Goal: Transaction & Acquisition: Book appointment/travel/reservation

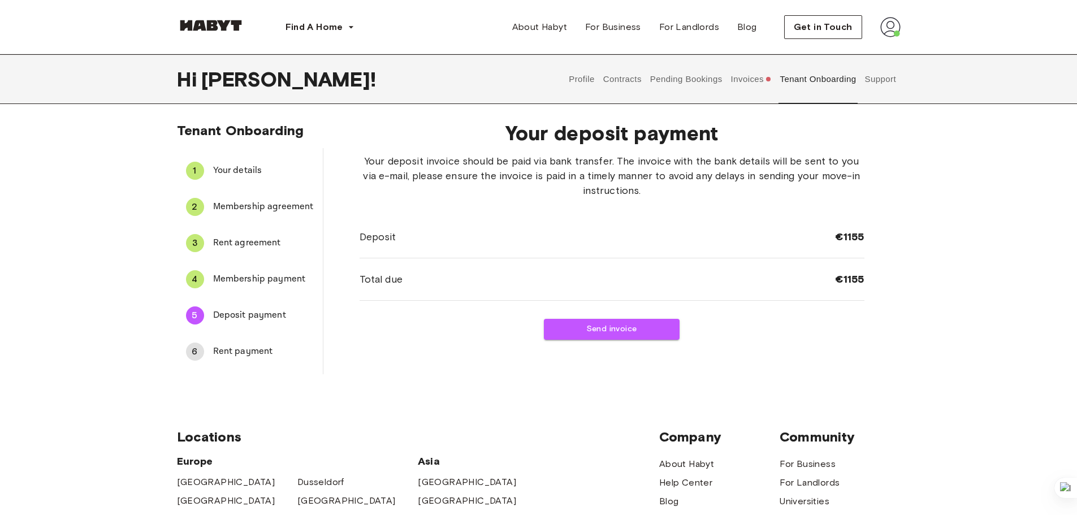
click at [217, 29] on img at bounding box center [211, 25] width 68 height 11
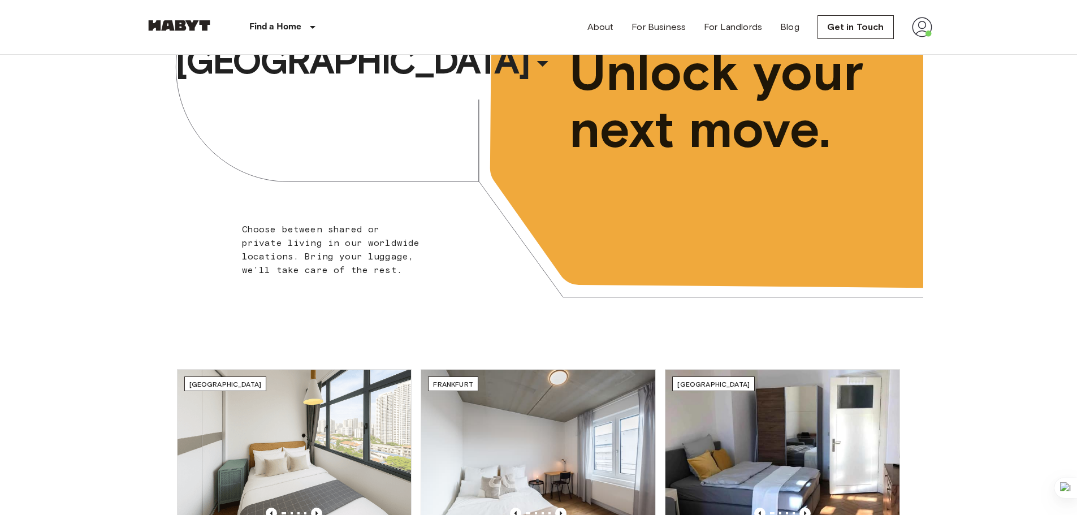
scroll to position [57, 0]
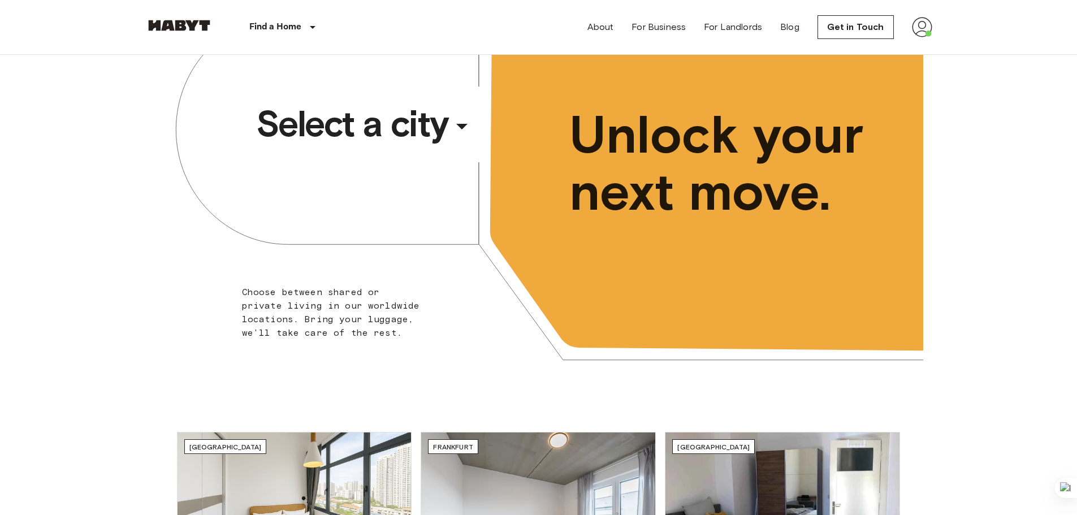
click at [317, 136] on span "Select a city" at bounding box center [352, 123] width 192 height 45
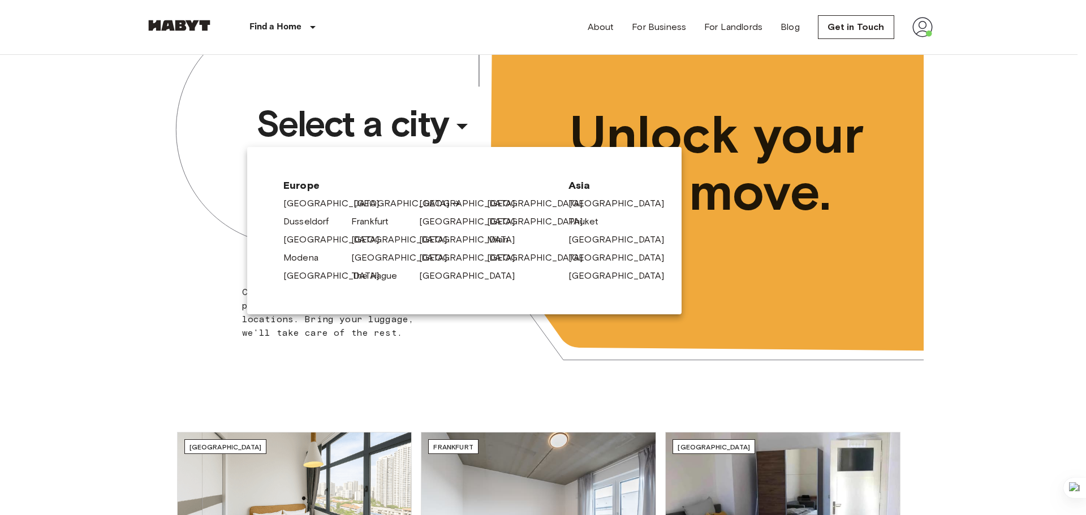
click at [367, 197] on link "[GEOGRAPHIC_DATA]" at bounding box center [406, 204] width 107 height 14
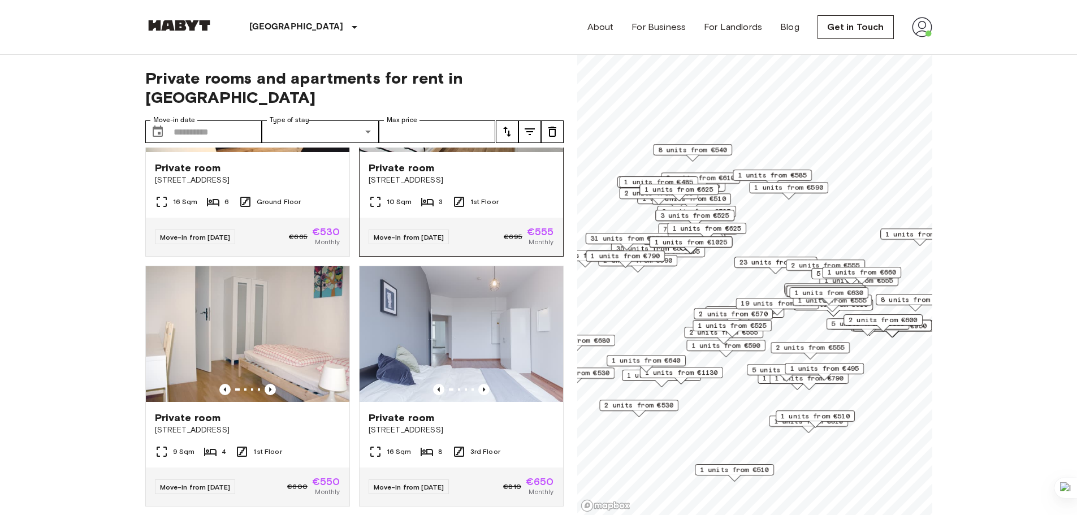
scroll to position [452, 0]
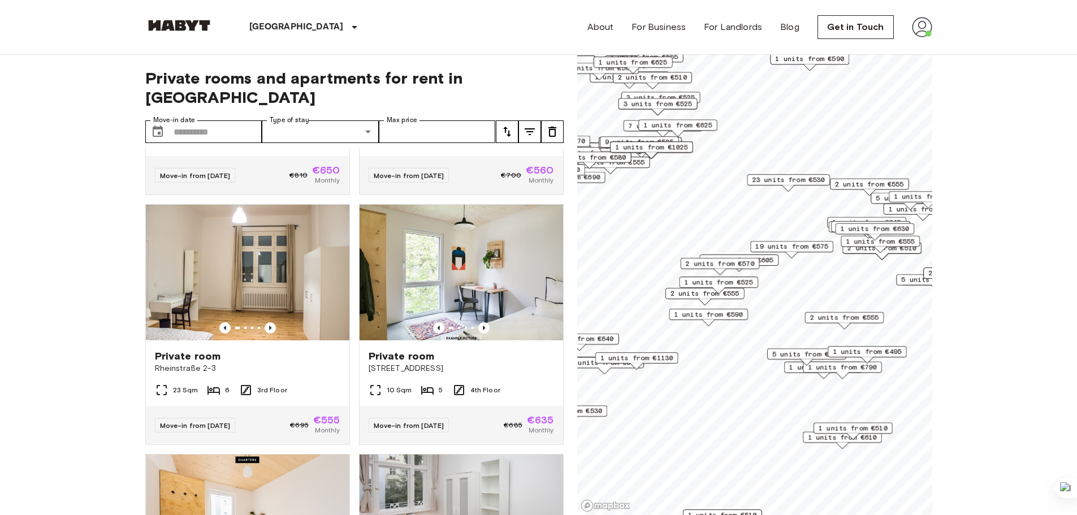
scroll to position [197, 0]
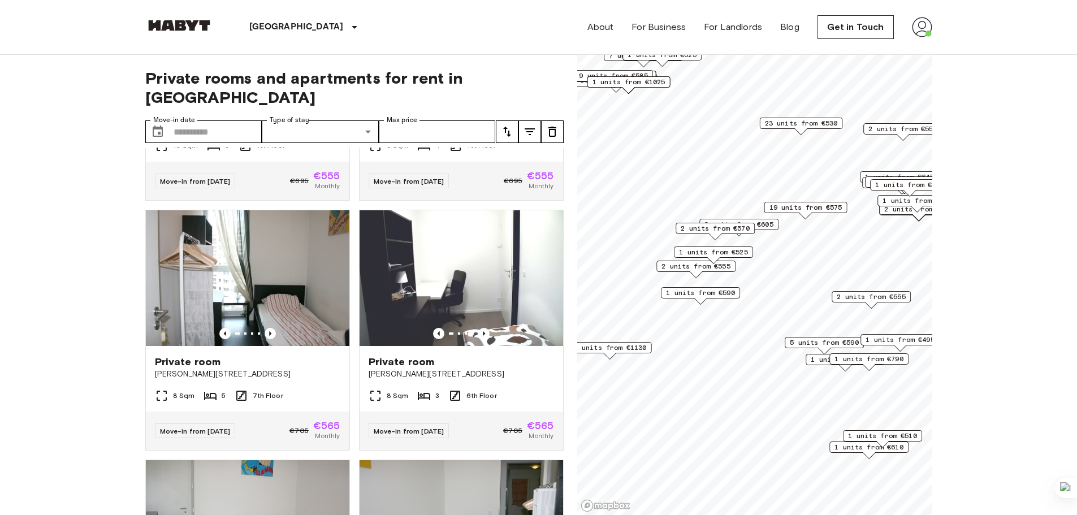
click at [871, 434] on span "1 units from €510" at bounding box center [882, 436] width 69 height 10
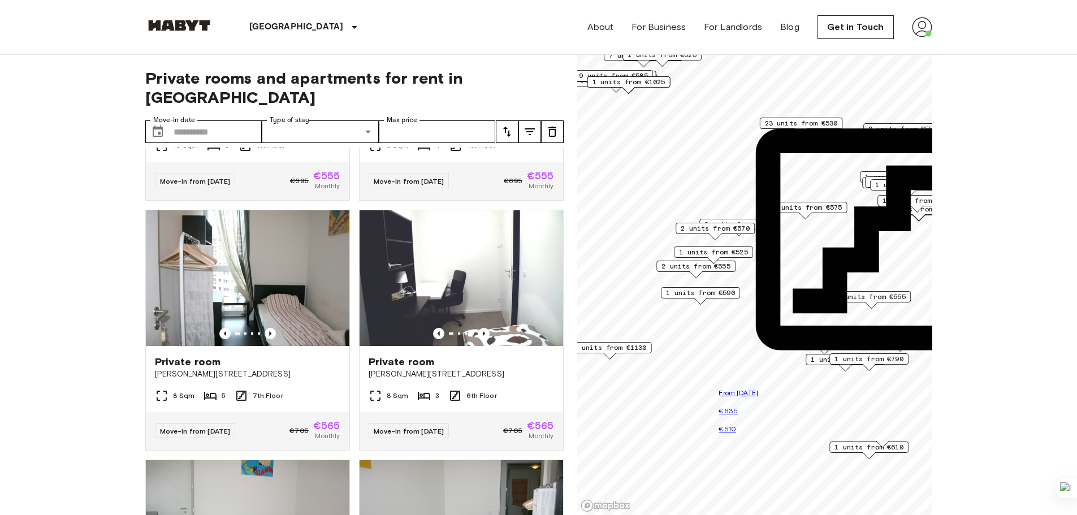
click at [844, 457] on div "1 units from €610" at bounding box center [868, 451] width 79 height 18
click at [845, 453] on div "1 units from €610" at bounding box center [868, 451] width 79 height 18
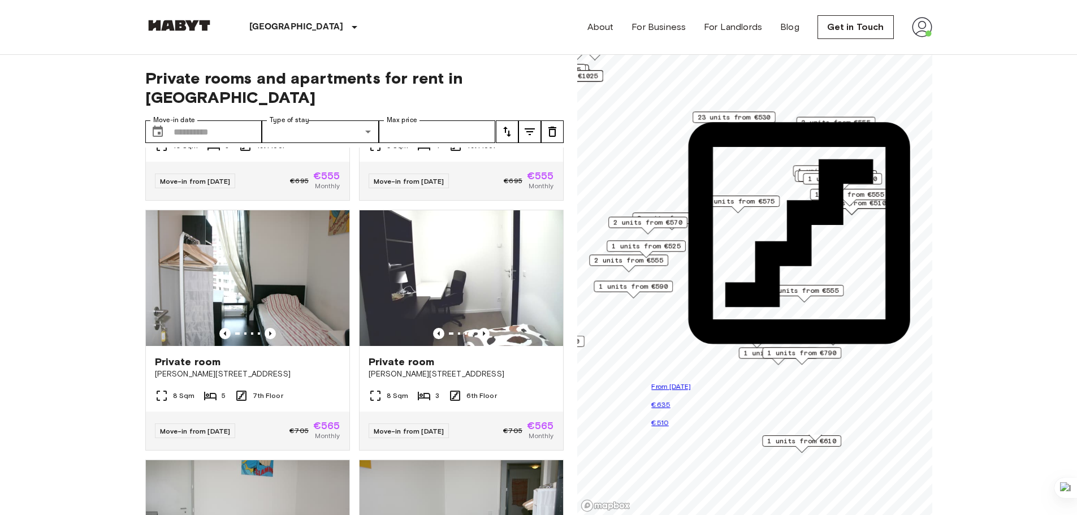
click at [558, 341] on div "Private rooms and apartments for rent in Berlin Move-in date ​ Move-in date Typ…" at bounding box center [538, 285] width 787 height 461
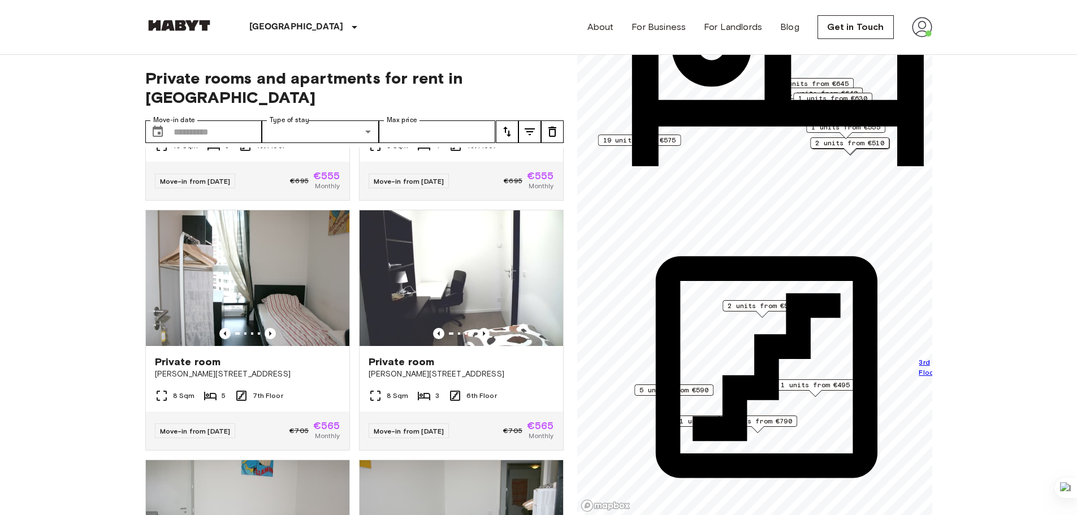
click at [772, 308] on span "2 units from €555" at bounding box center [762, 306] width 69 height 10
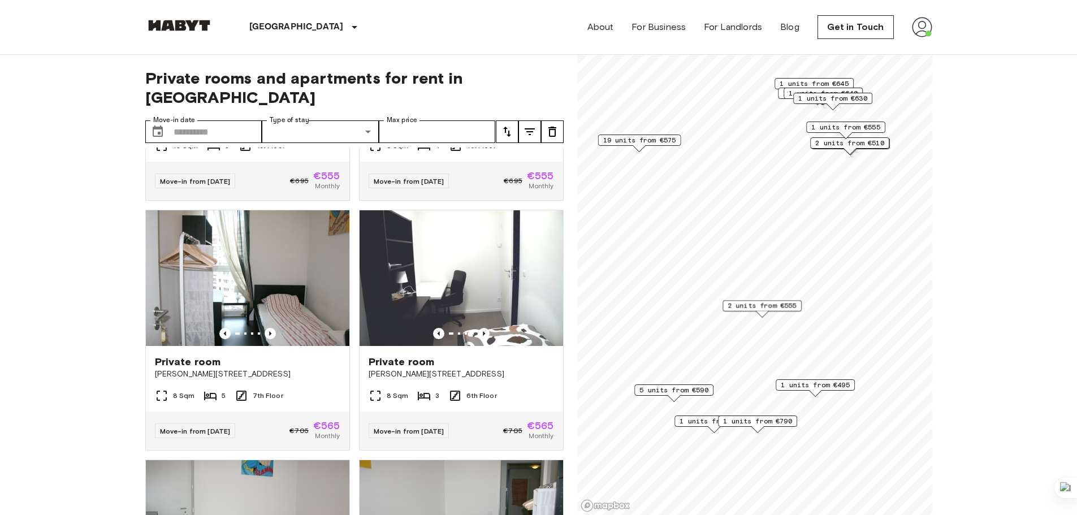
click at [635, 145] on div "19 units from €575" at bounding box center [639, 144] width 83 height 18
click at [639, 139] on span "19 units from €575" at bounding box center [639, 140] width 73 height 10
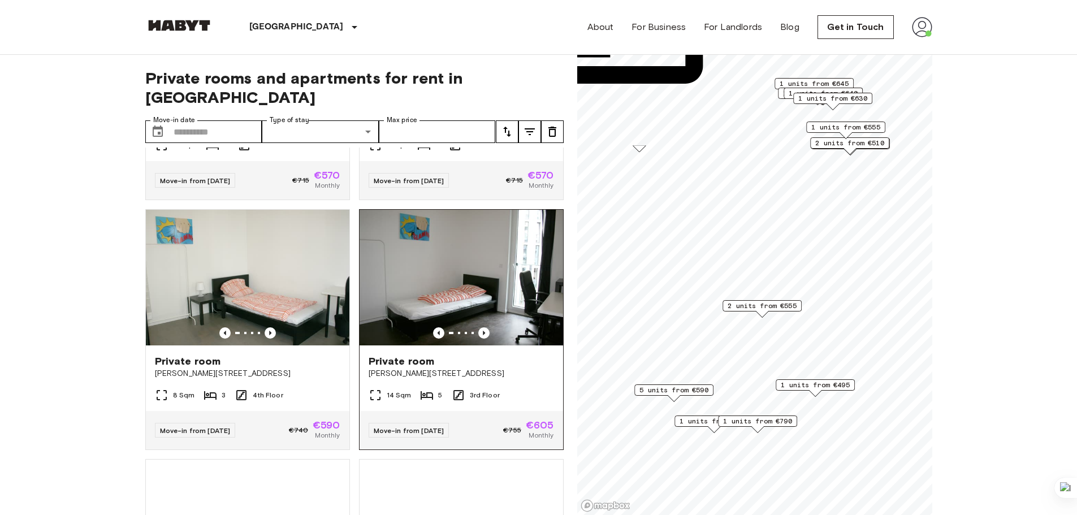
scroll to position [706, 0]
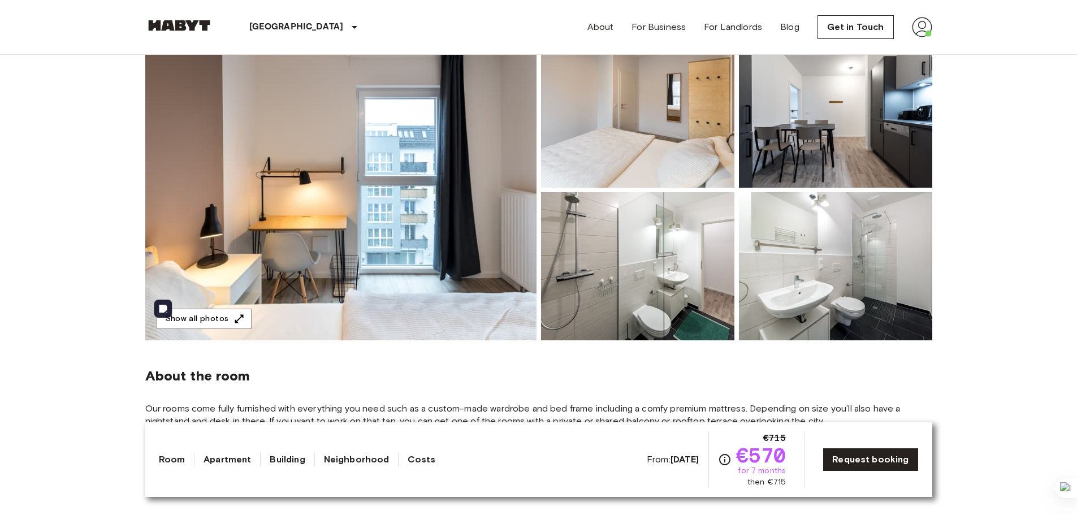
scroll to position [113, 0]
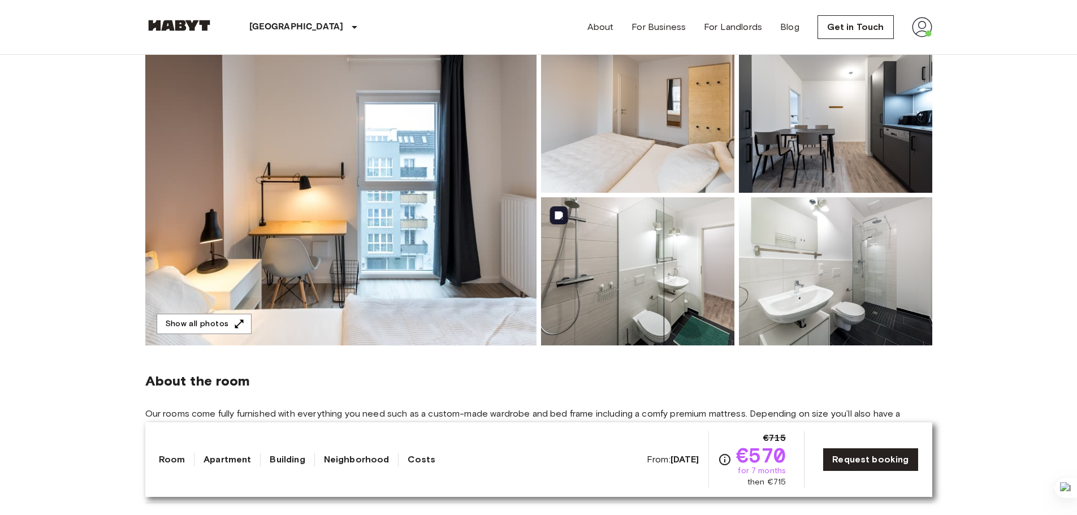
click at [591, 284] on img at bounding box center [637, 271] width 193 height 148
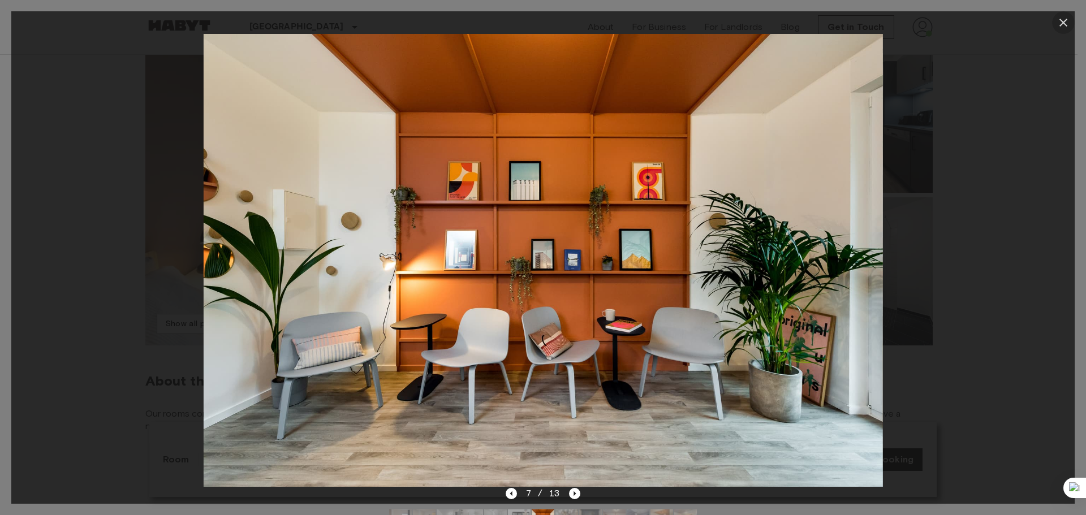
click at [1061, 25] on icon "button" at bounding box center [1063, 23] width 8 height 8
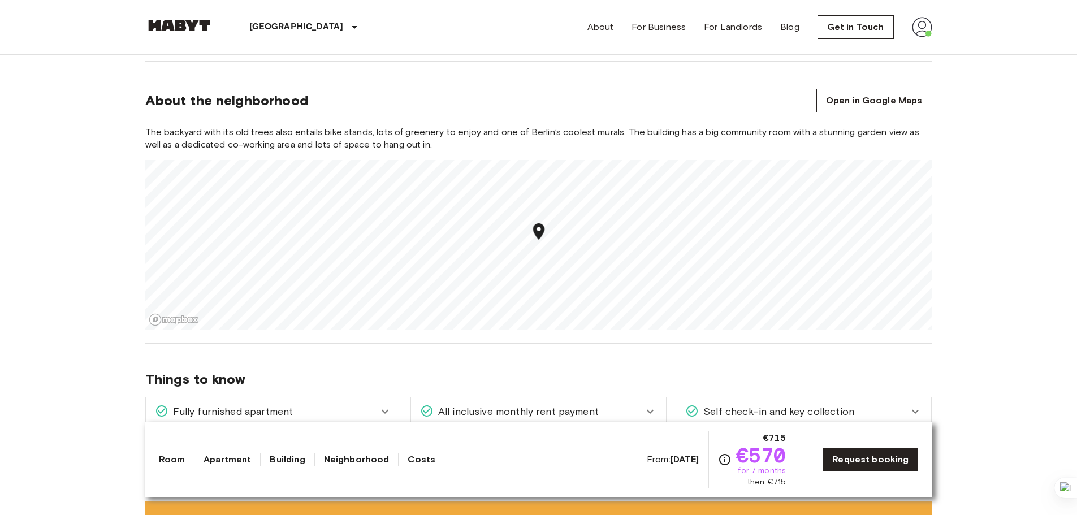
scroll to position [1187, 0]
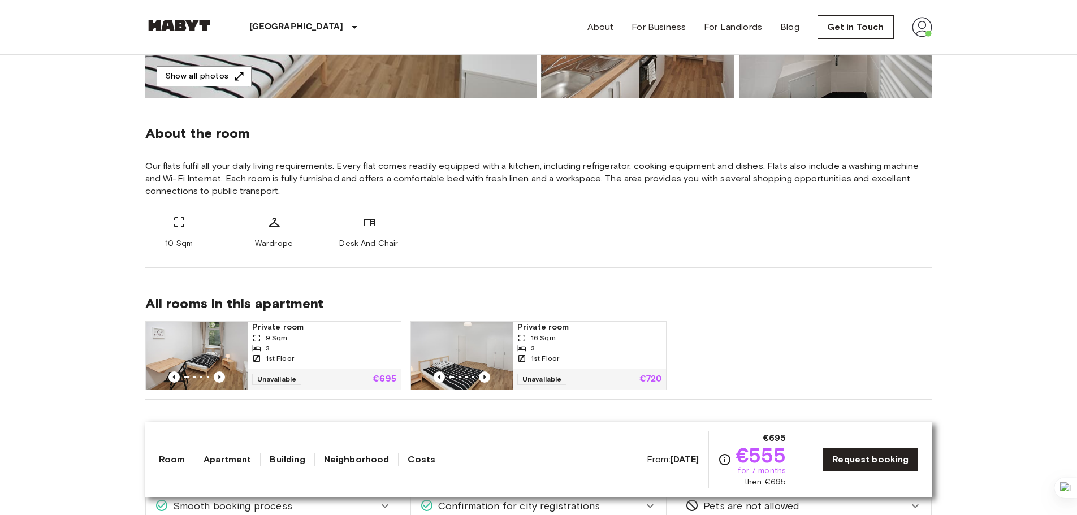
scroll to position [170, 0]
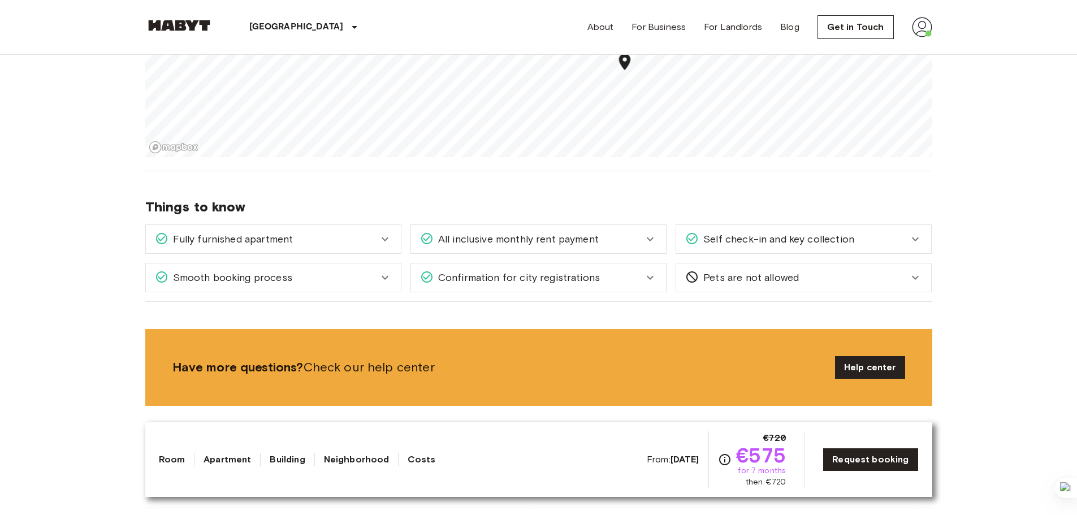
scroll to position [1364, 0]
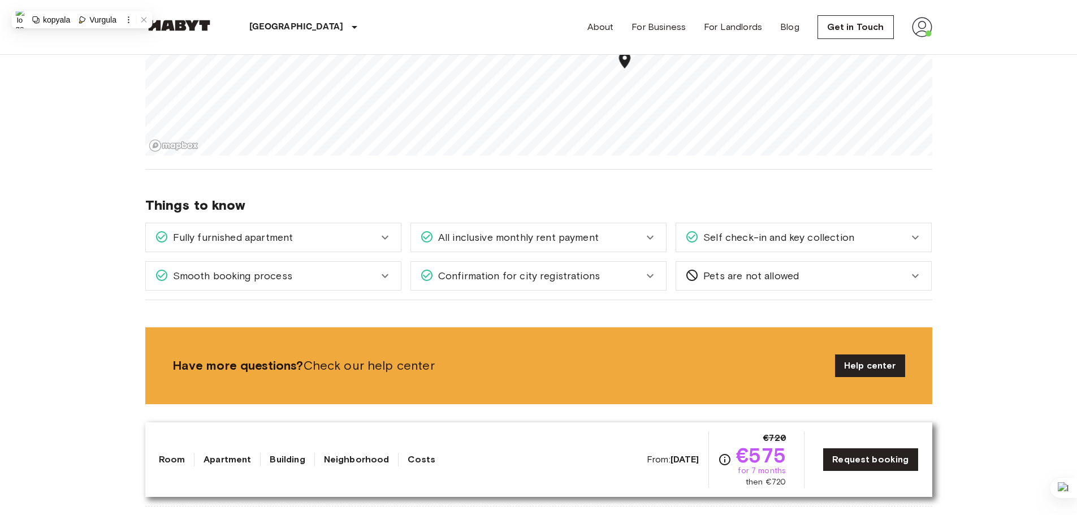
click at [921, 25] on img at bounding box center [922, 27] width 20 height 20
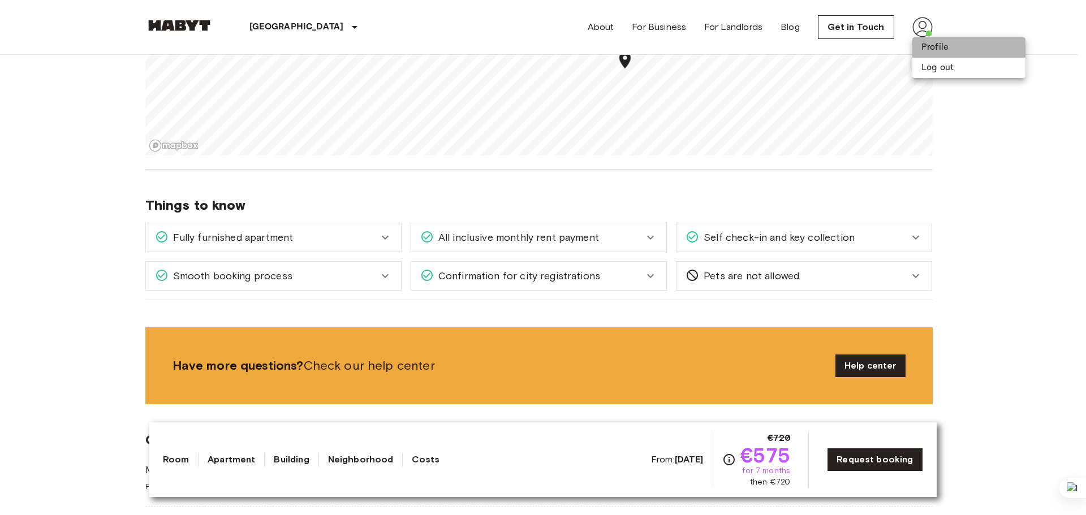
click at [926, 45] on li "Profile" at bounding box center [968, 47] width 113 height 20
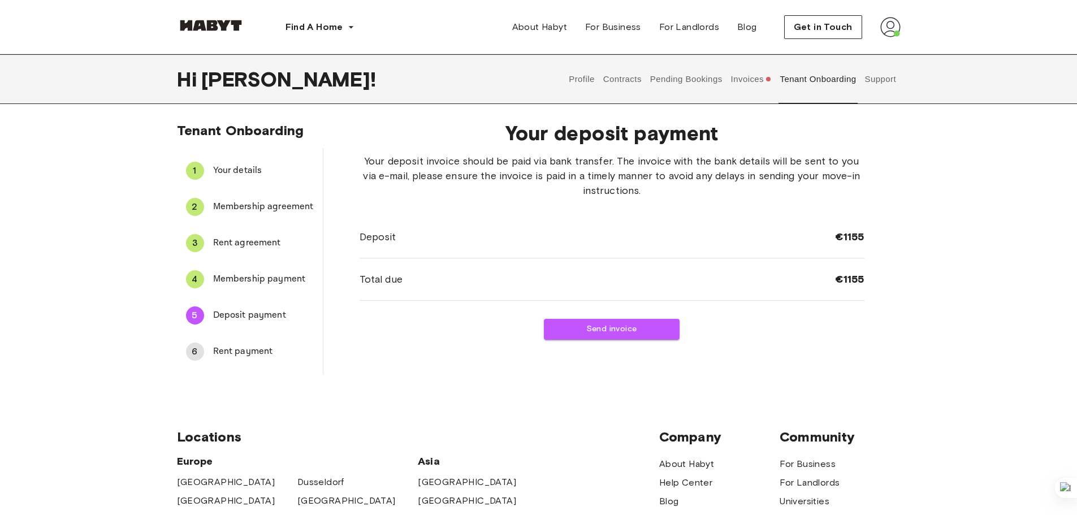
click at [595, 75] on button "Profile" at bounding box center [582, 79] width 29 height 50
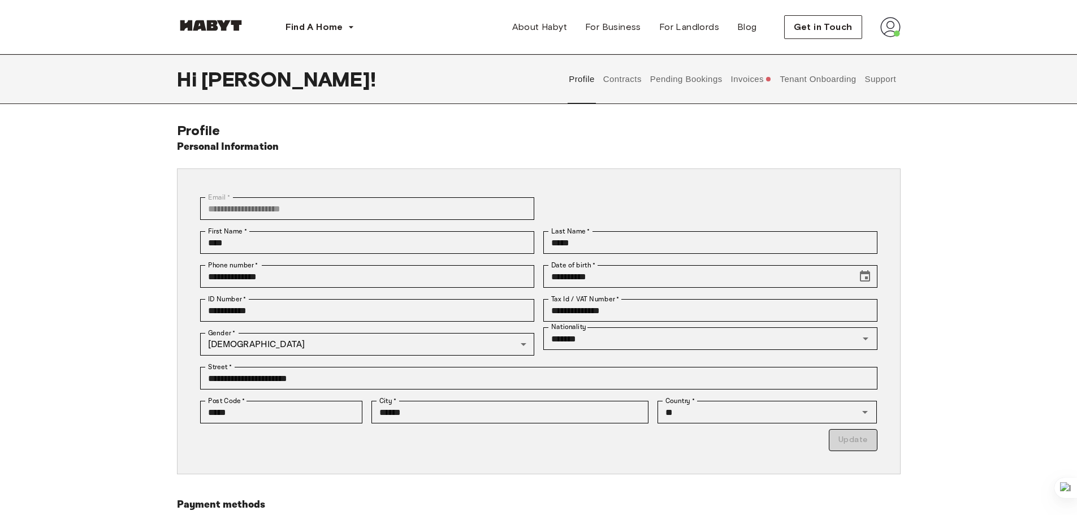
click at [620, 75] on button "Contracts" at bounding box center [622, 79] width 41 height 50
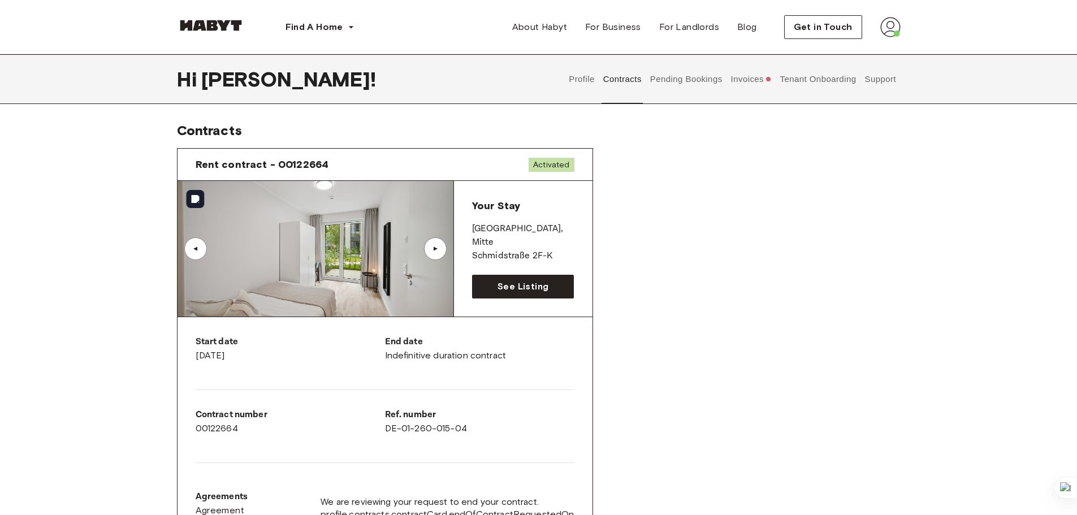
click at [436, 248] on div "▲" at bounding box center [435, 248] width 11 height 7
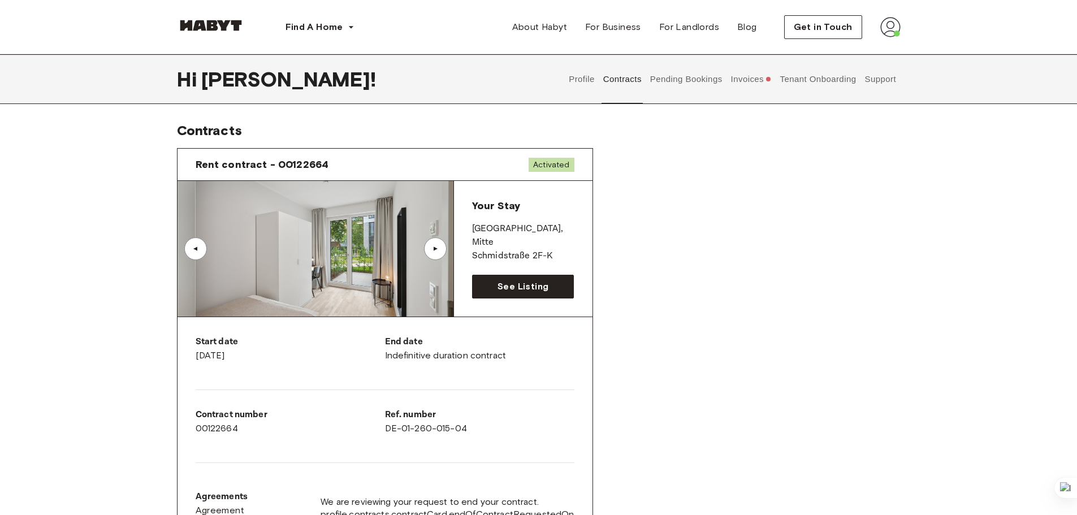
click at [436, 248] on div "▲" at bounding box center [435, 248] width 11 height 7
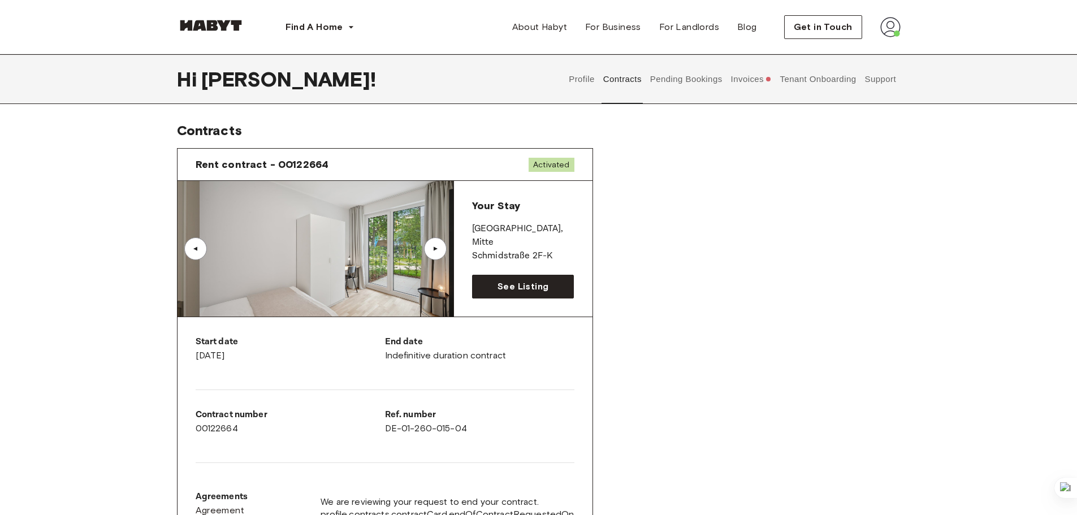
click at [436, 248] on div "▲" at bounding box center [435, 248] width 11 height 7
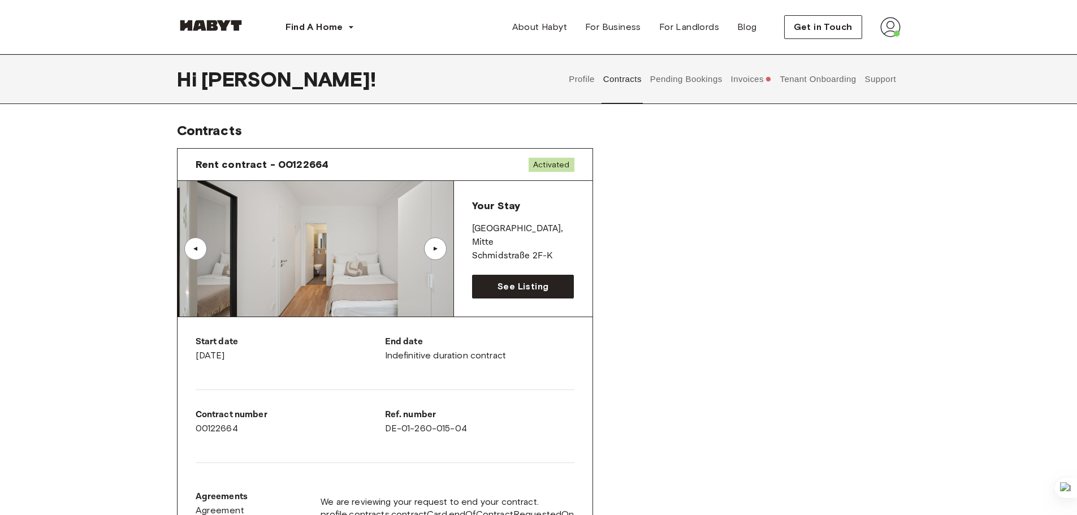
click at [436, 248] on div "▲" at bounding box center [435, 248] width 11 height 7
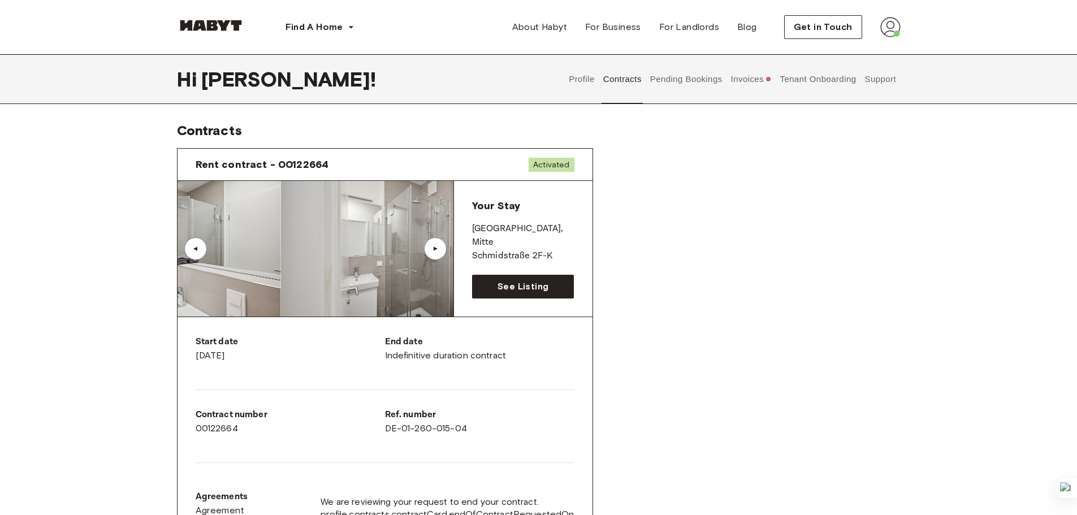
click at [436, 248] on div "▲" at bounding box center [435, 248] width 11 height 7
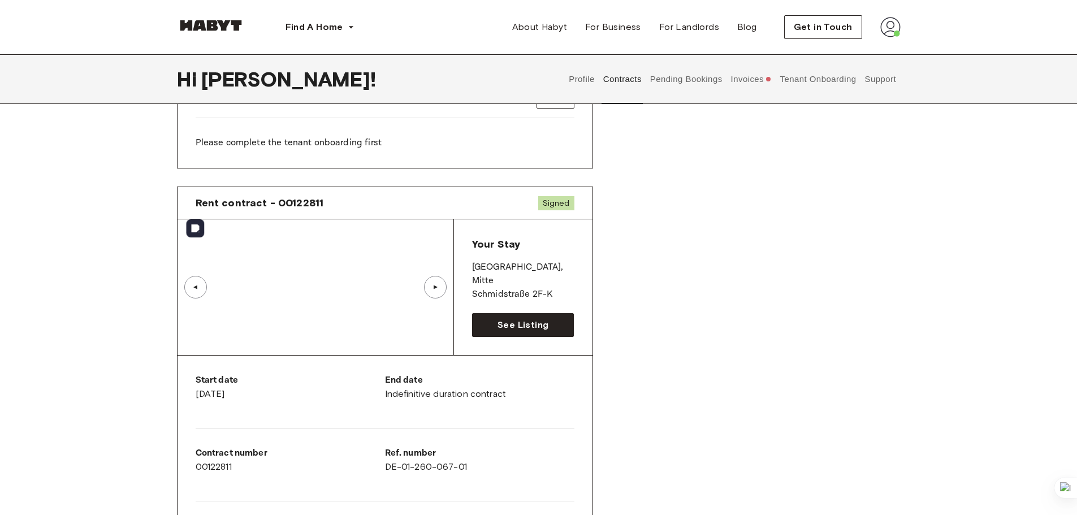
scroll to position [509, 0]
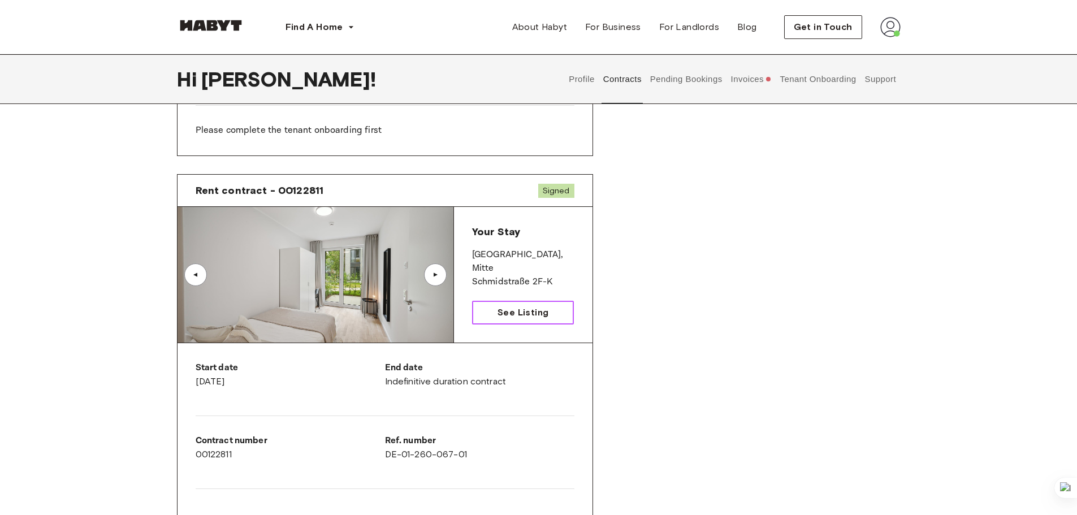
click at [516, 312] on span "See Listing" at bounding box center [523, 313] width 51 height 14
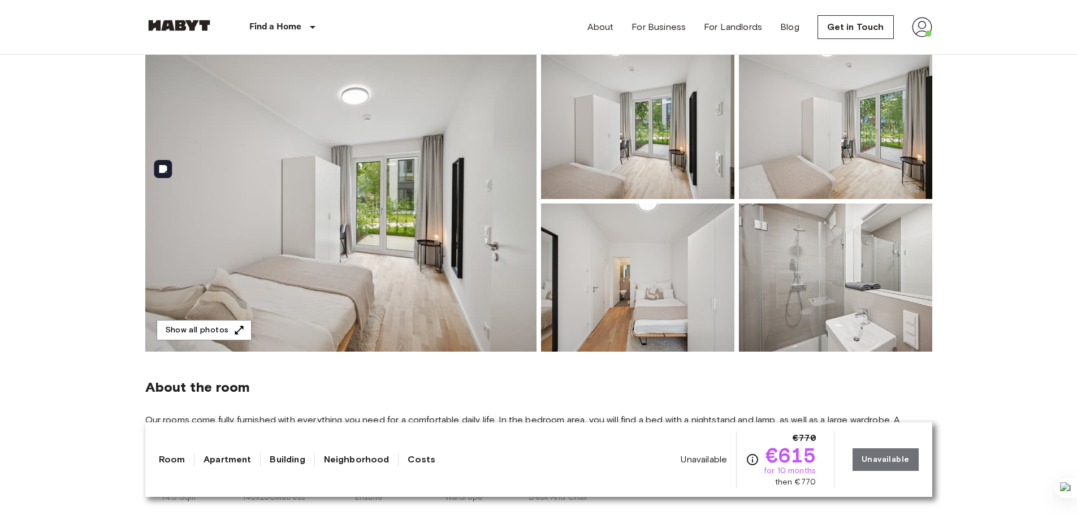
scroll to position [113, 0]
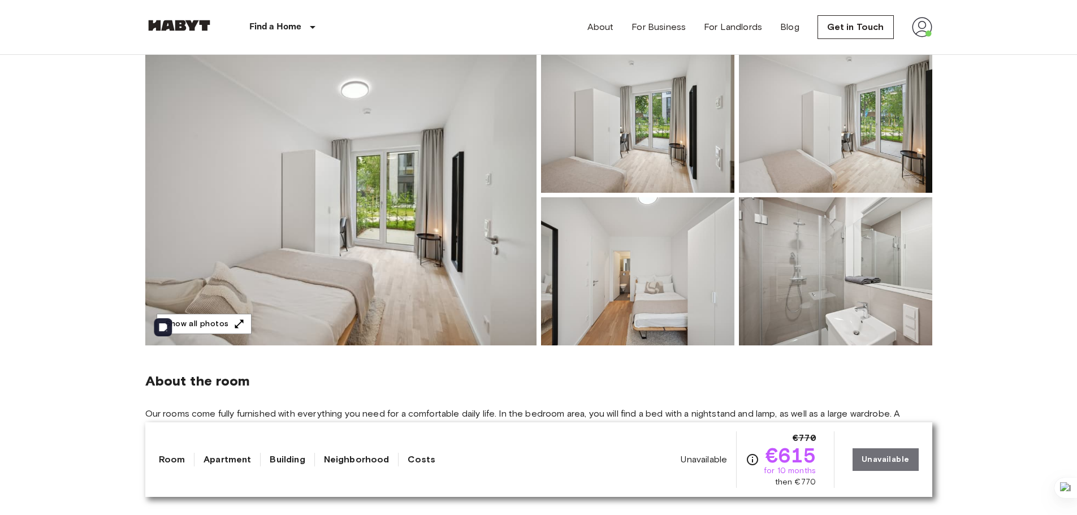
click at [465, 220] on img at bounding box center [340, 195] width 391 height 301
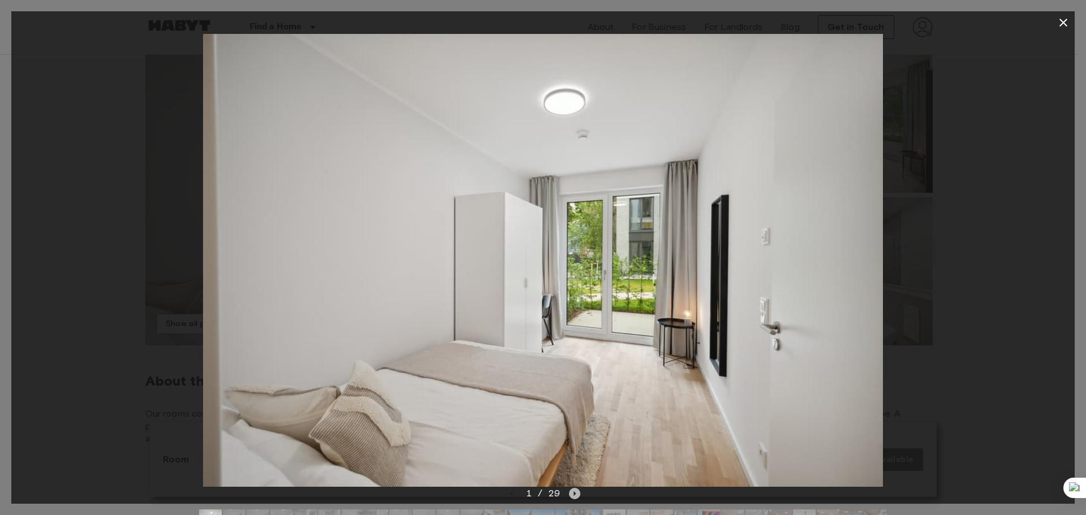
click at [572, 495] on icon "Next image" at bounding box center [574, 493] width 11 height 11
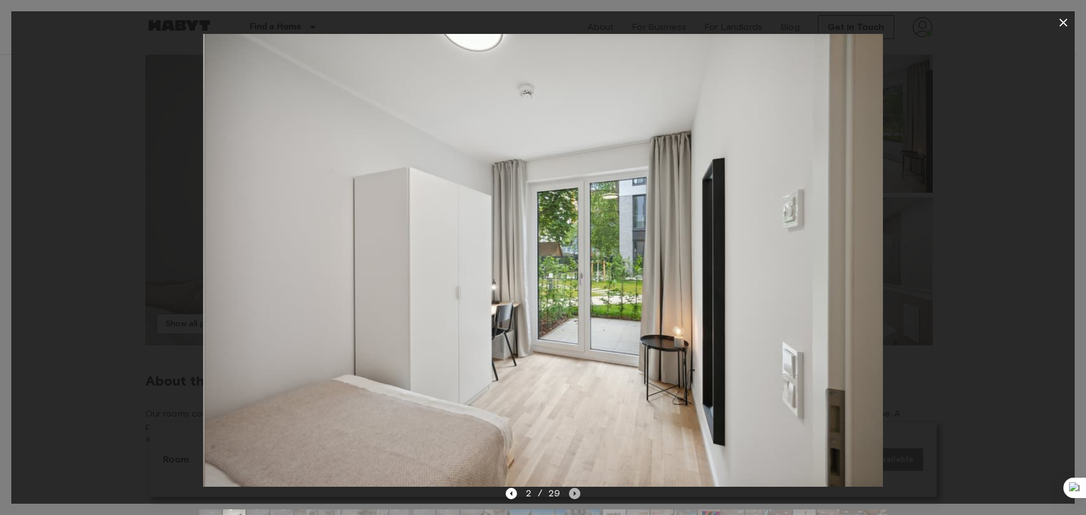
click at [572, 495] on icon "Next image" at bounding box center [574, 493] width 11 height 11
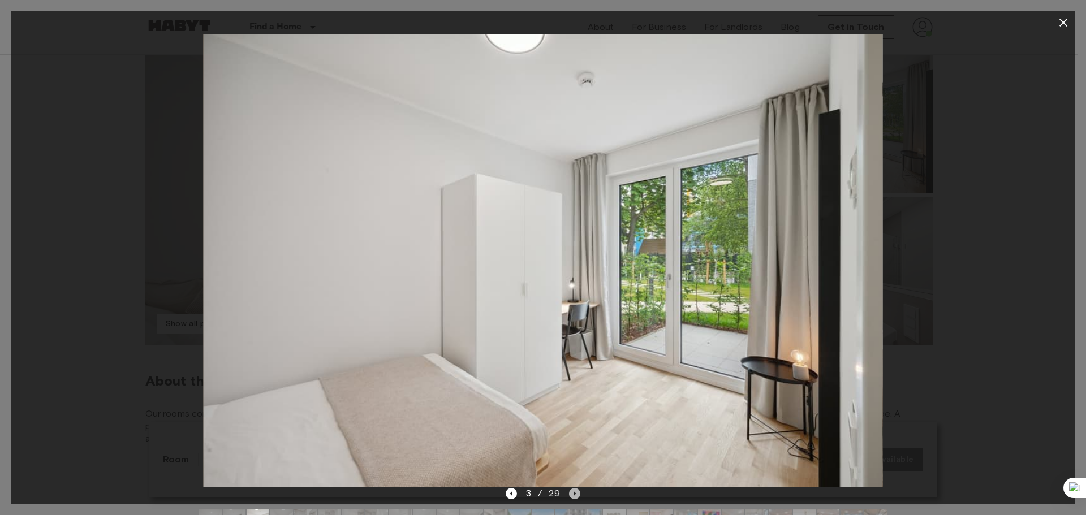
click at [572, 495] on icon "Next image" at bounding box center [574, 493] width 11 height 11
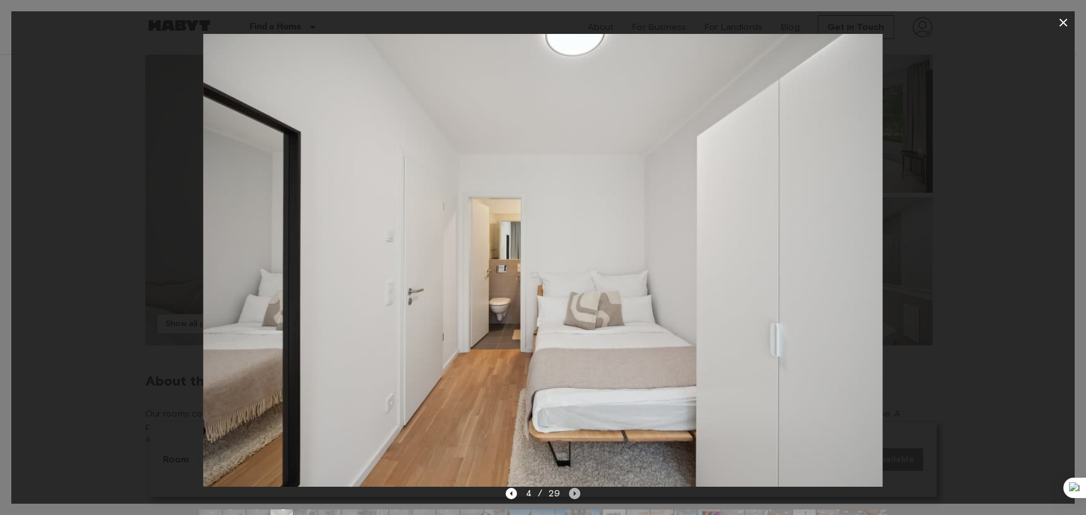
click at [574, 493] on icon "Next image" at bounding box center [575, 493] width 2 height 5
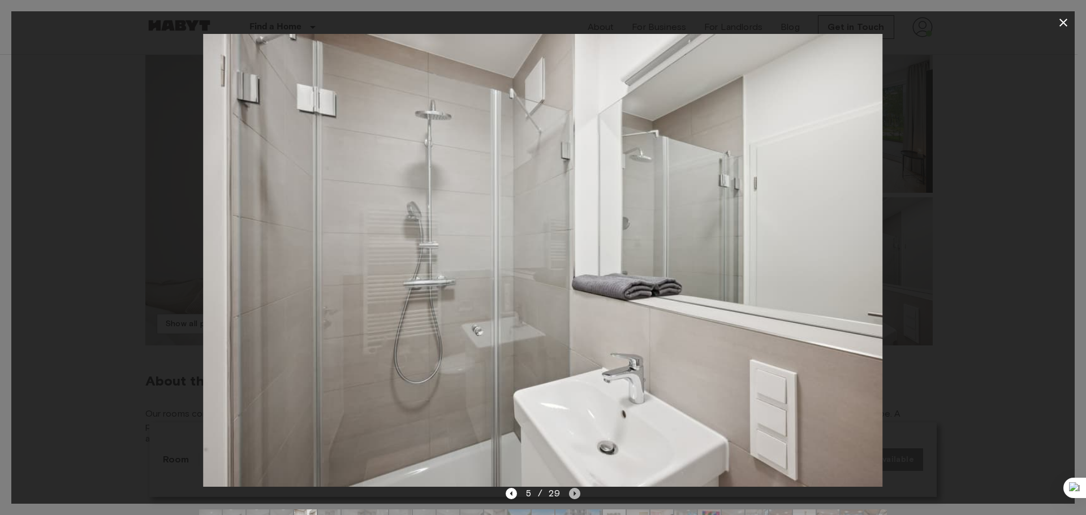
click at [574, 493] on icon "Next image" at bounding box center [575, 493] width 2 height 5
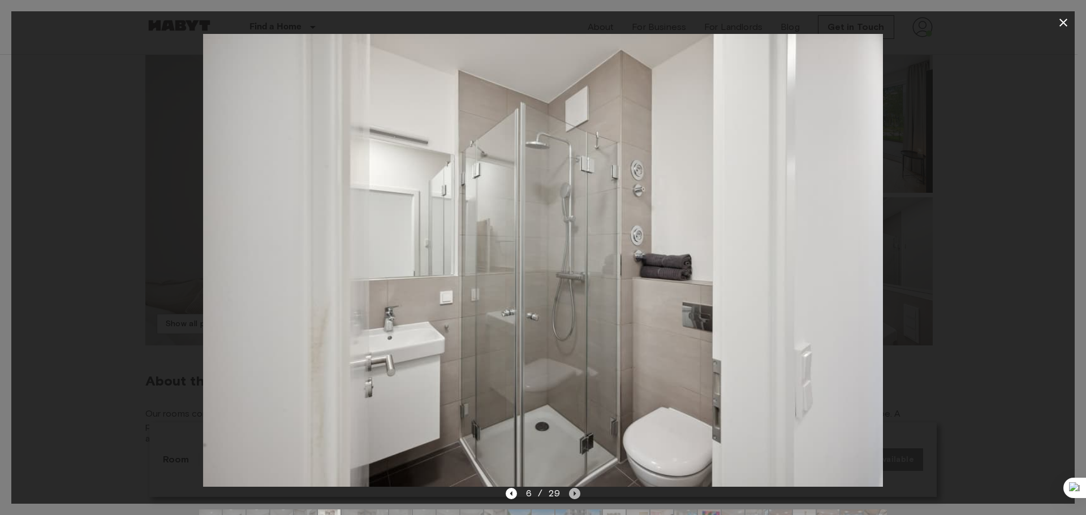
click at [574, 493] on icon "Next image" at bounding box center [575, 493] width 2 height 5
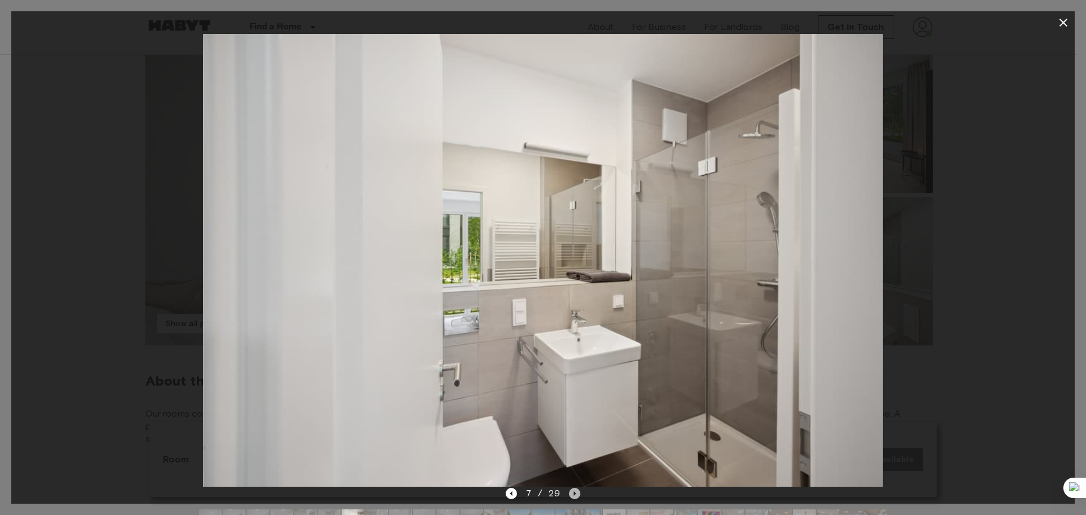
click at [576, 494] on icon "Next image" at bounding box center [574, 493] width 11 height 11
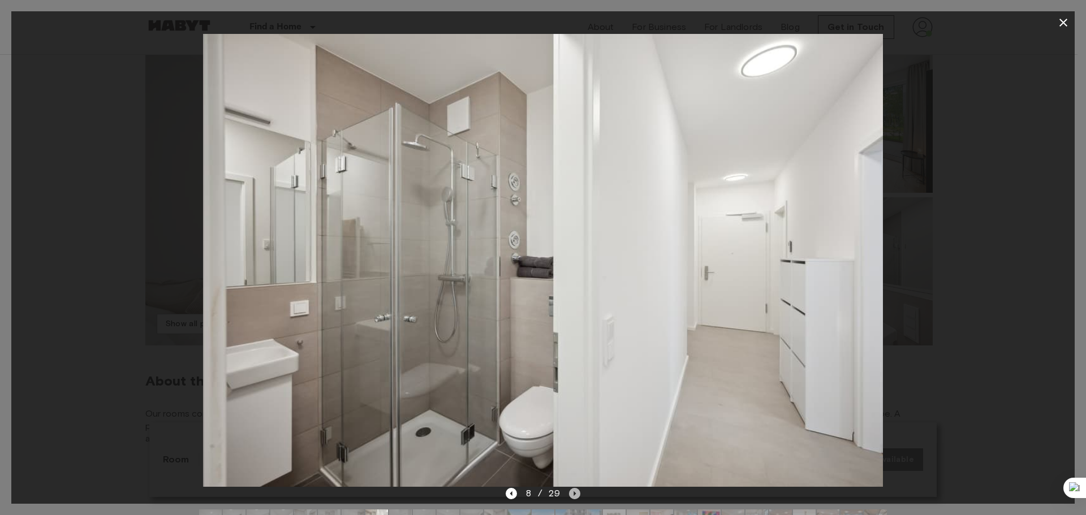
click at [576, 494] on icon "Next image" at bounding box center [574, 493] width 11 height 11
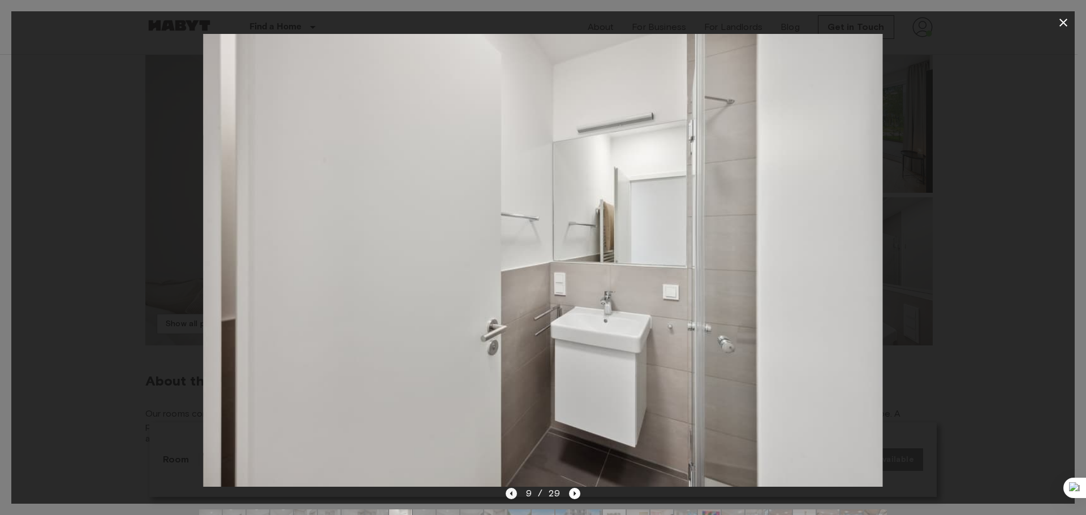
click at [516, 495] on icon "Previous image" at bounding box center [510, 493] width 11 height 11
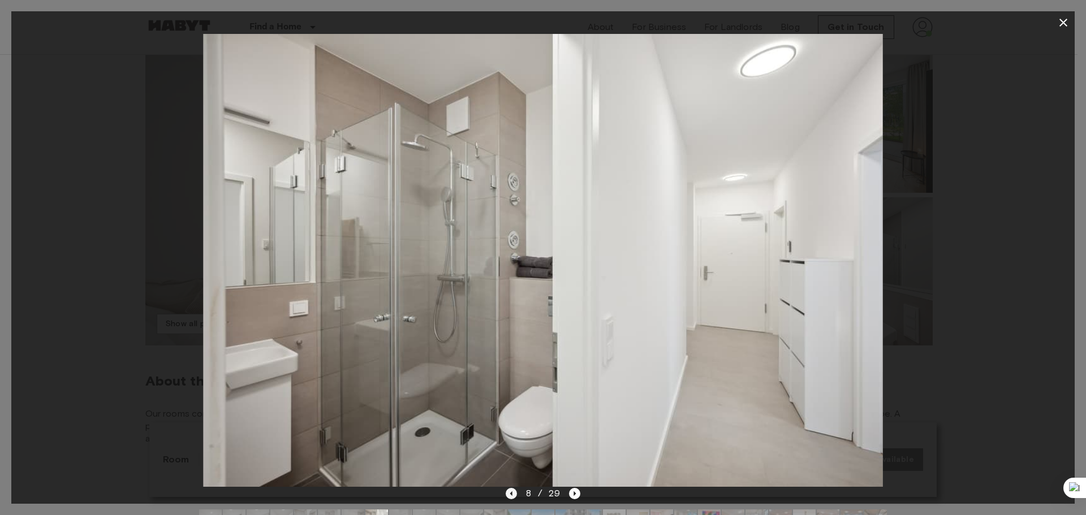
click at [508, 496] on icon "Previous image" at bounding box center [510, 493] width 11 height 11
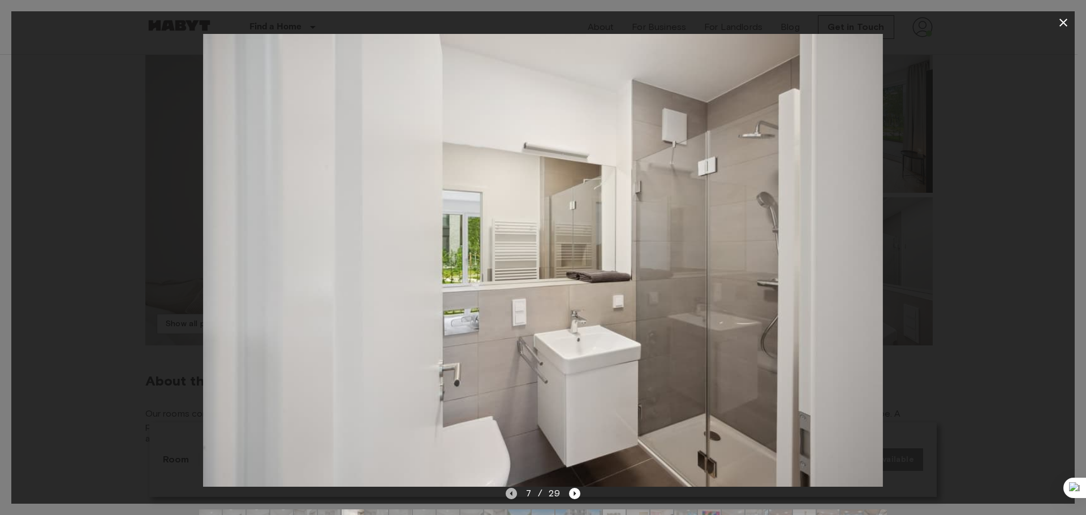
click at [508, 496] on icon "Previous image" at bounding box center [510, 493] width 11 height 11
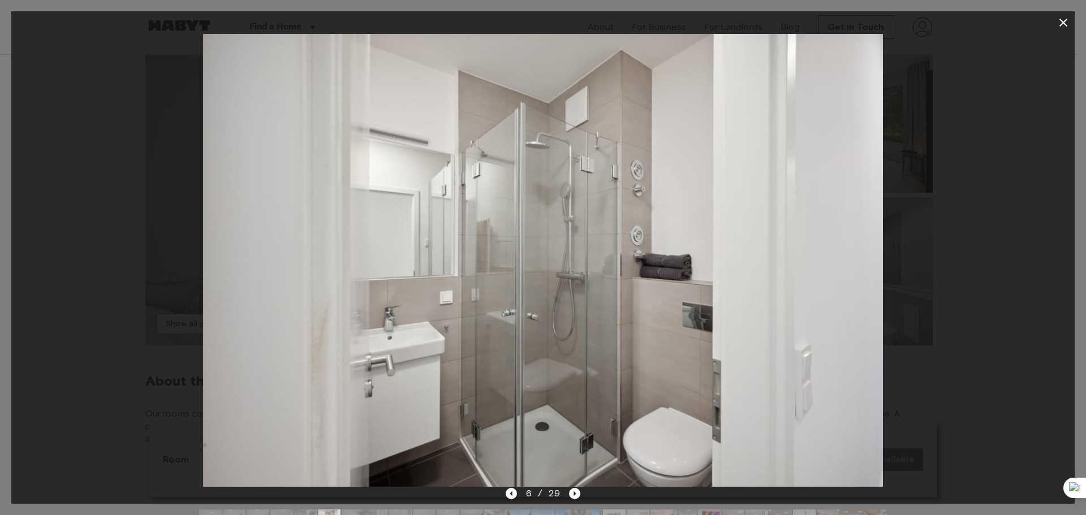
click at [1058, 19] on icon "button" at bounding box center [1063, 23] width 14 height 14
